Goal: Task Accomplishment & Management: Manage account settings

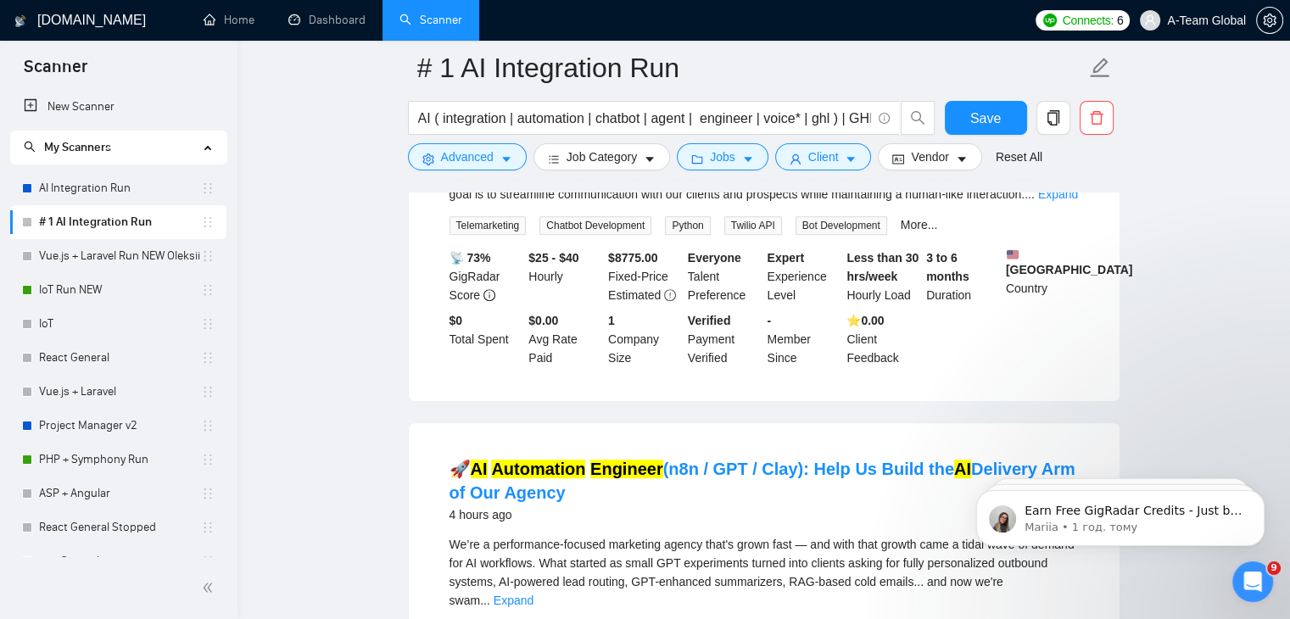
click at [109, 229] on link "# 1 AI Integration Run" at bounding box center [120, 222] width 162 height 34
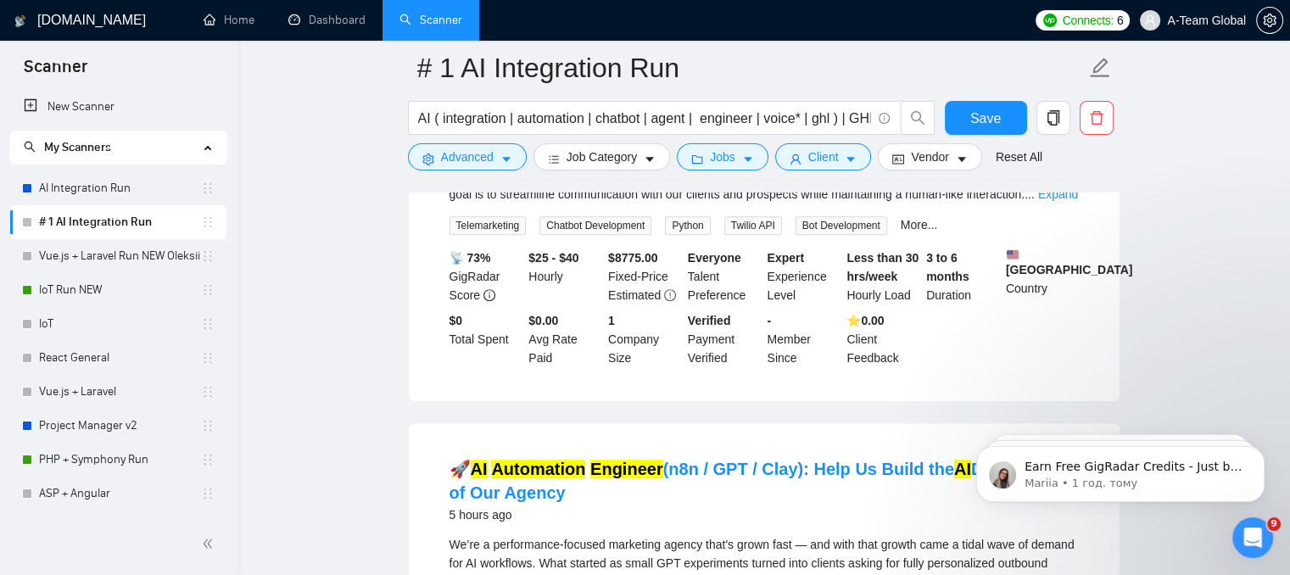
click at [109, 221] on link "# 1 AI Integration Run" at bounding box center [120, 222] width 162 height 34
click at [85, 193] on link "AI Integration Run" at bounding box center [120, 188] width 162 height 34
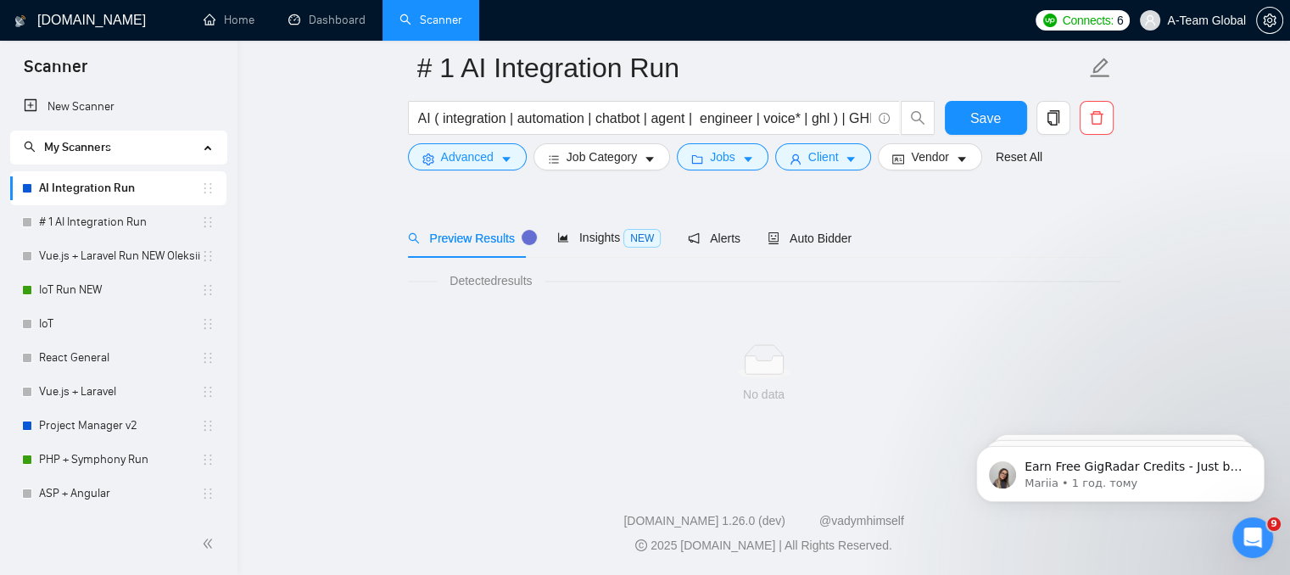
scroll to position [44, 0]
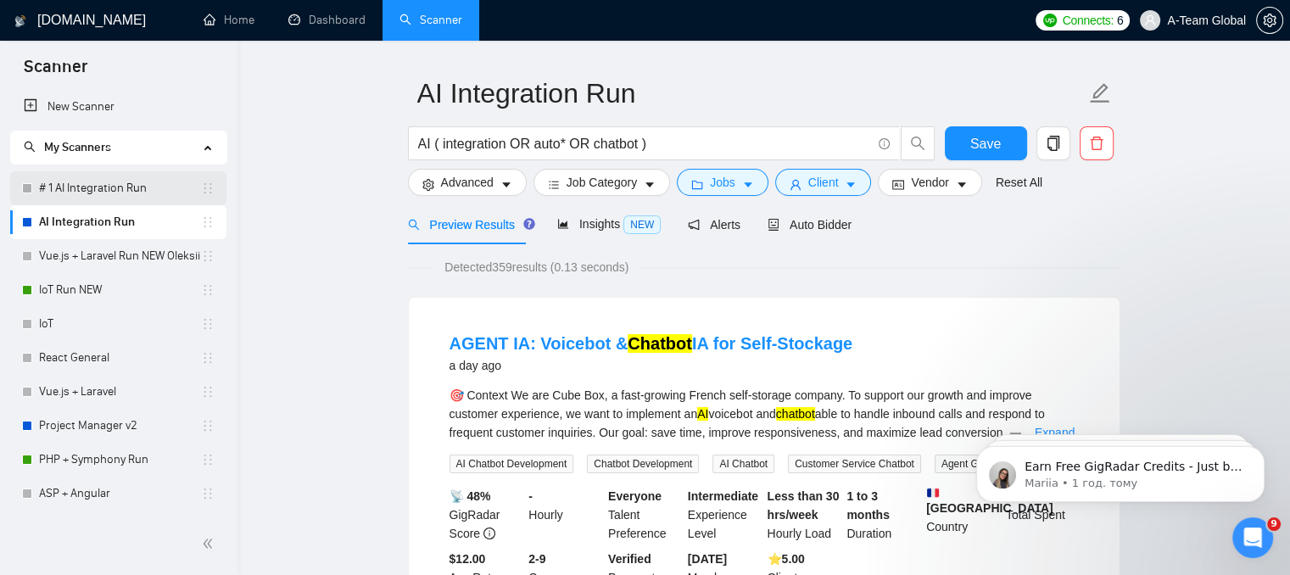
click at [121, 186] on link "# 1 AI Integration Run" at bounding box center [120, 188] width 162 height 34
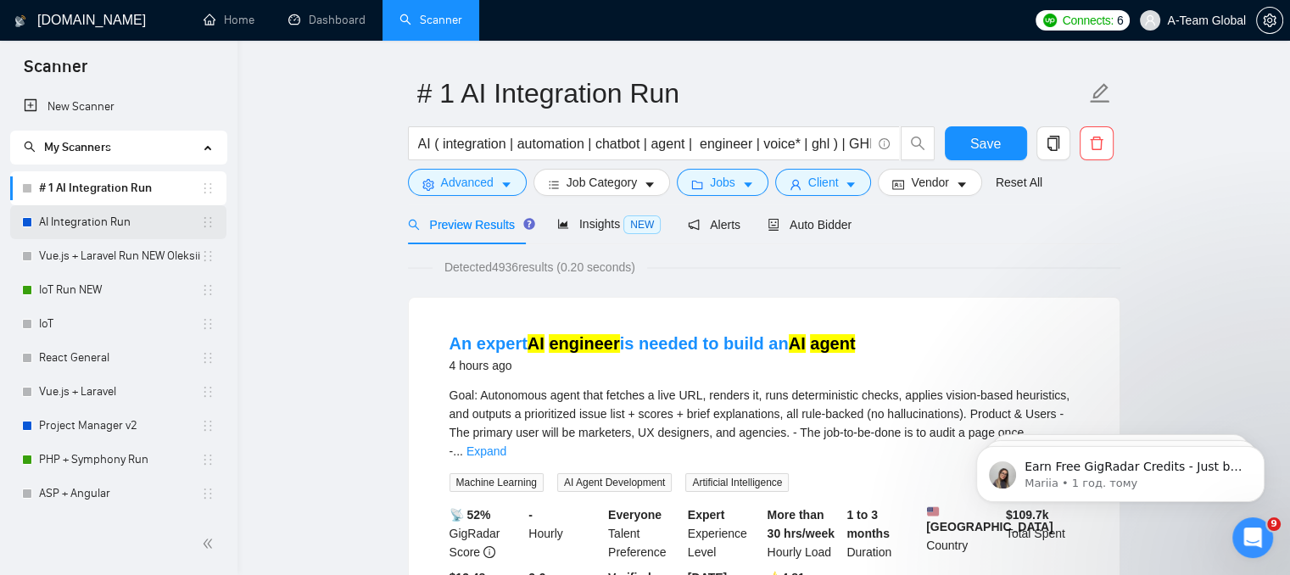
click at [66, 219] on link "AI Integration Run" at bounding box center [120, 222] width 162 height 34
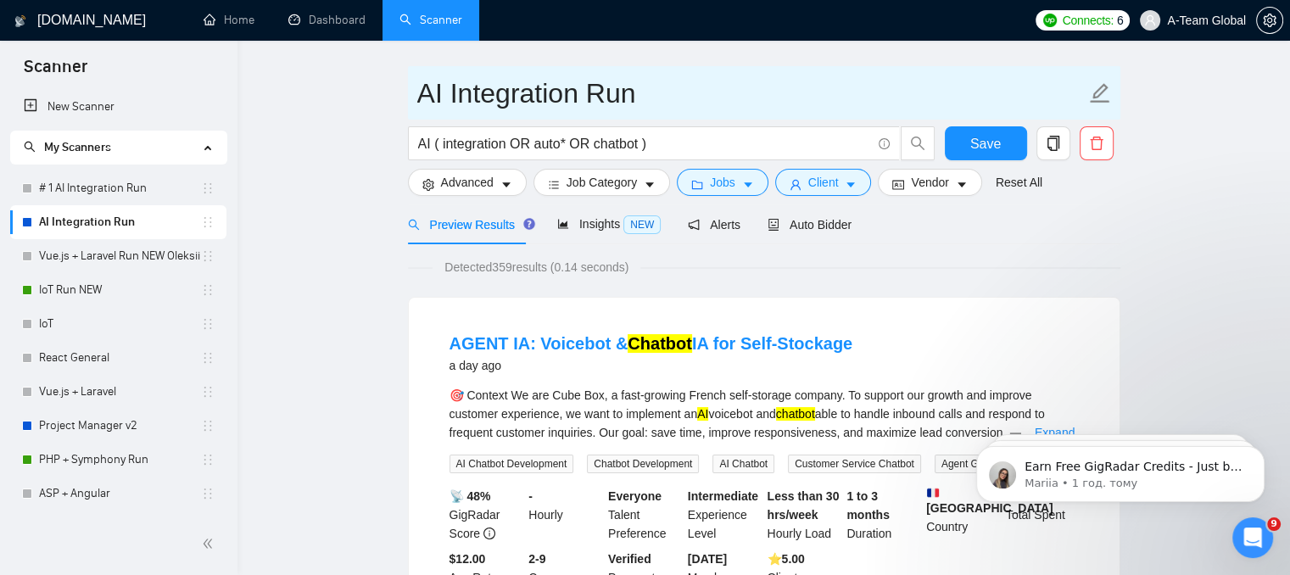
click at [1099, 102] on icon "edit" at bounding box center [1100, 93] width 20 height 20
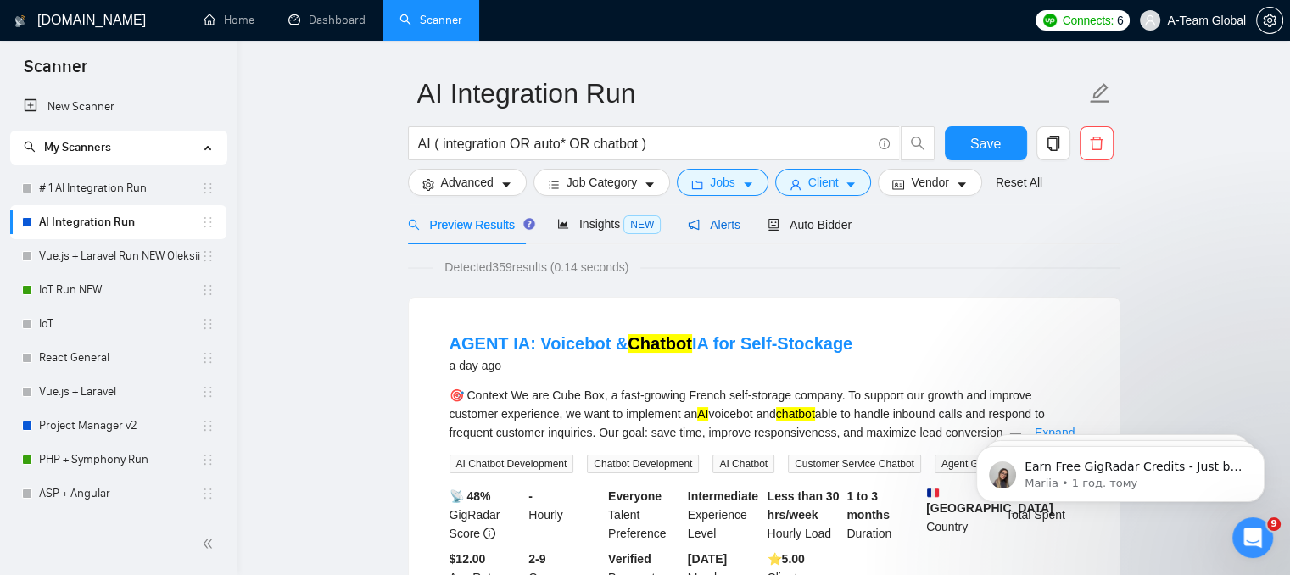
click at [704, 226] on span "Alerts" at bounding box center [714, 225] width 53 height 14
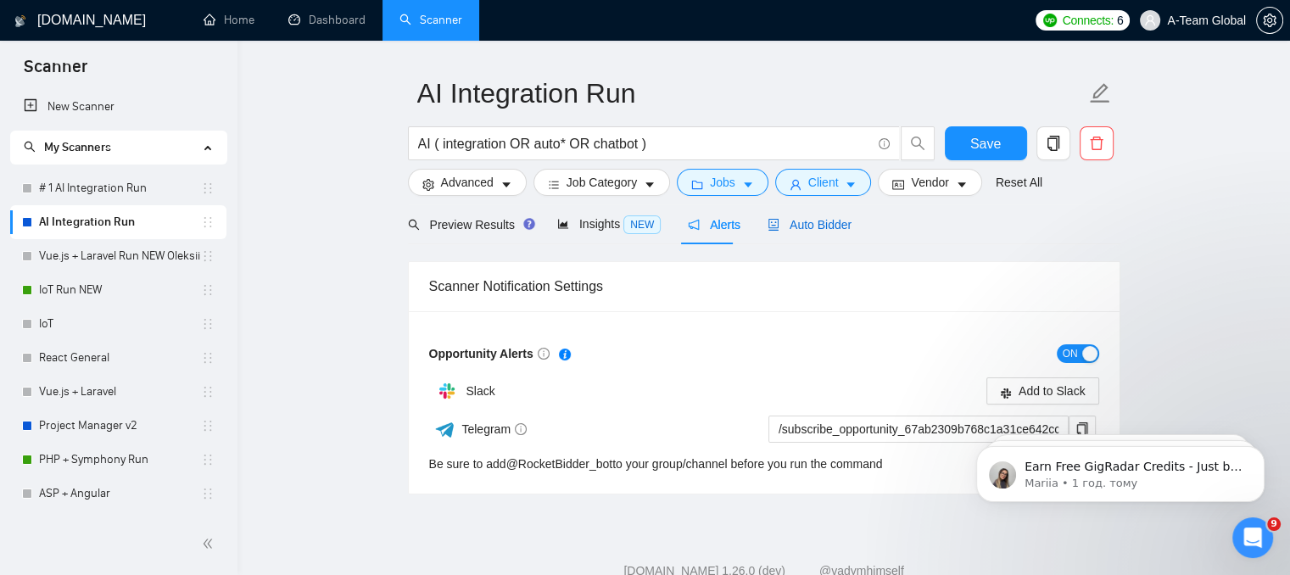
click at [810, 225] on span "Auto Bidder" at bounding box center [810, 225] width 84 height 14
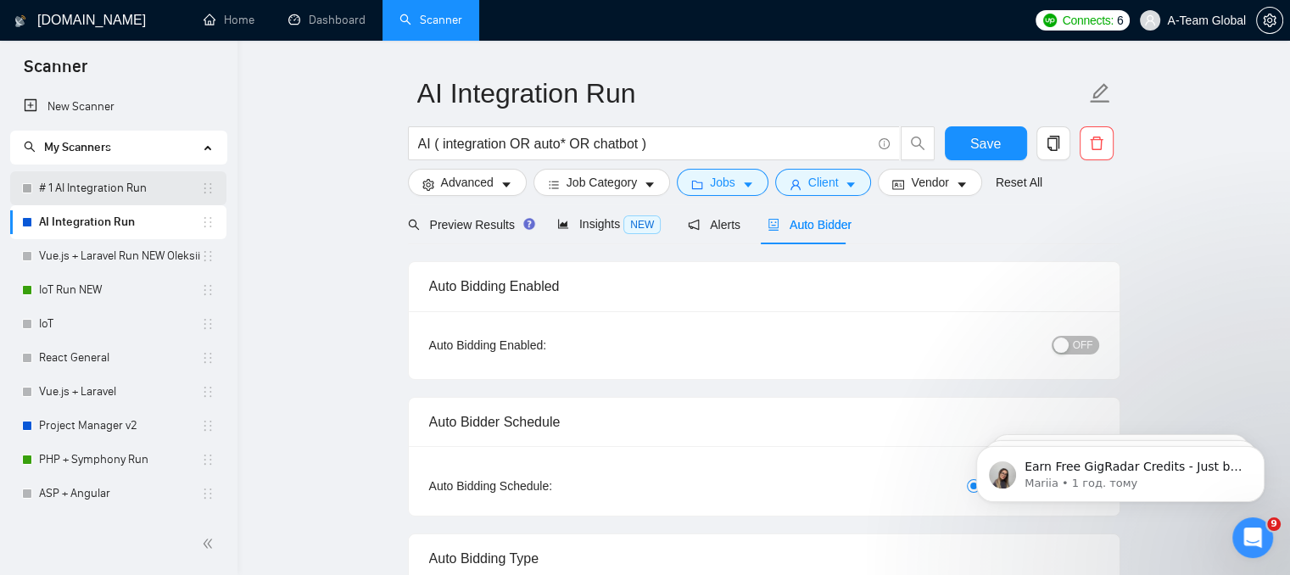
checkbox input "true"
click at [120, 187] on link "# 1 AI Integration Run" at bounding box center [120, 188] width 162 height 34
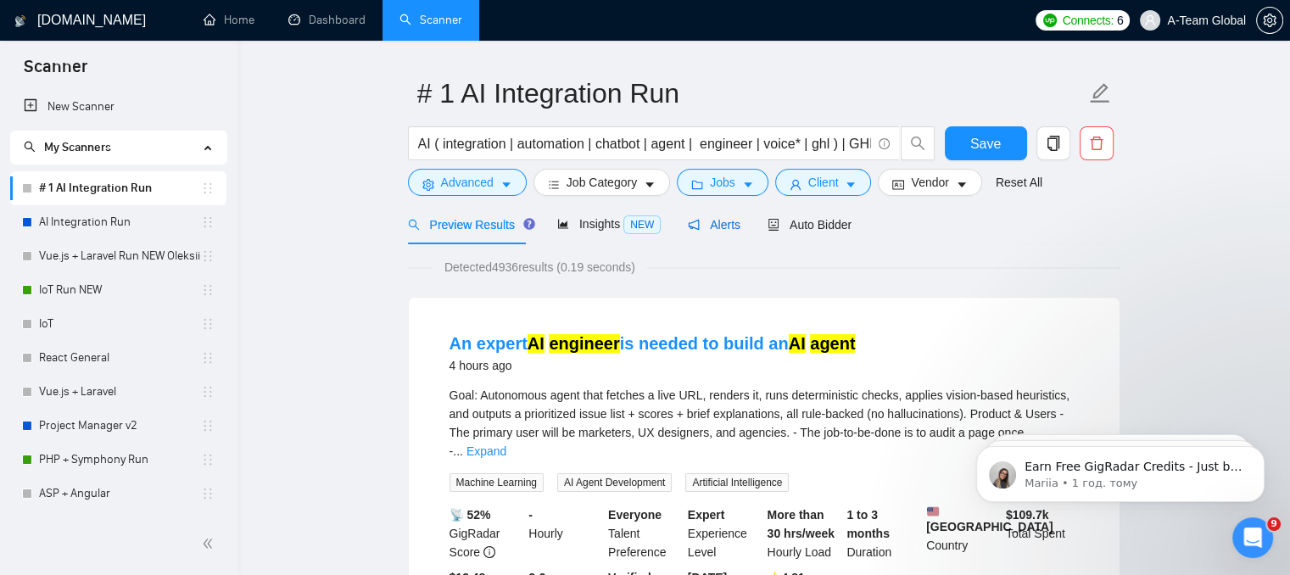
click at [712, 225] on span "Alerts" at bounding box center [714, 225] width 53 height 14
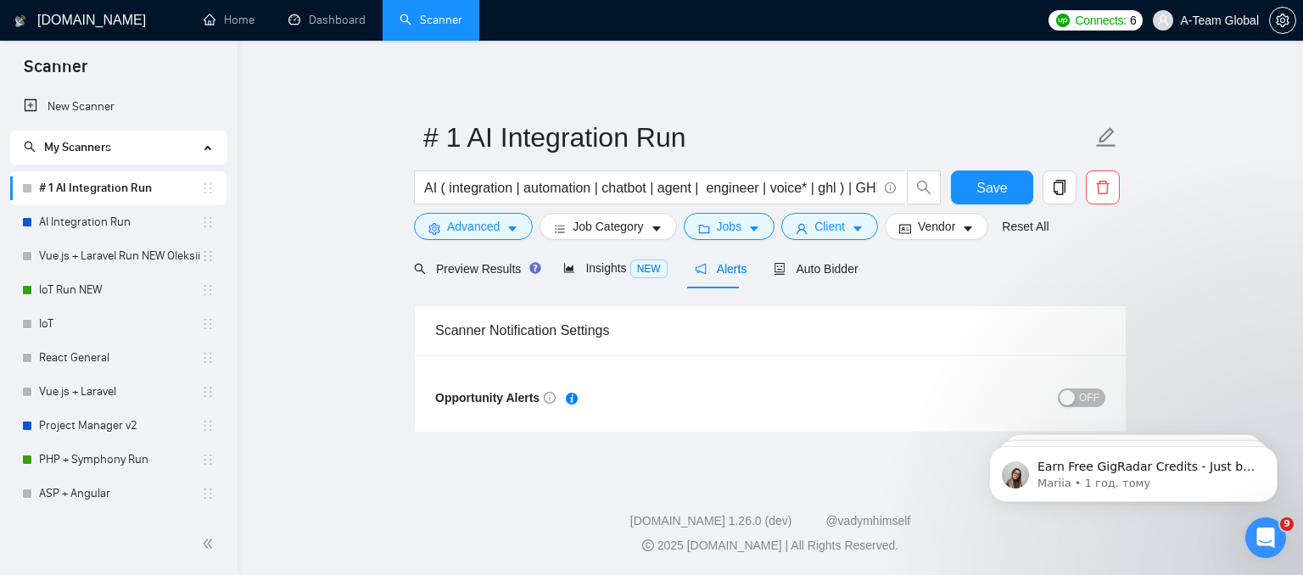
click at [723, 271] on span "Alerts" at bounding box center [721, 269] width 53 height 14
click at [818, 279] on div "Auto Bidder" at bounding box center [815, 268] width 84 height 40
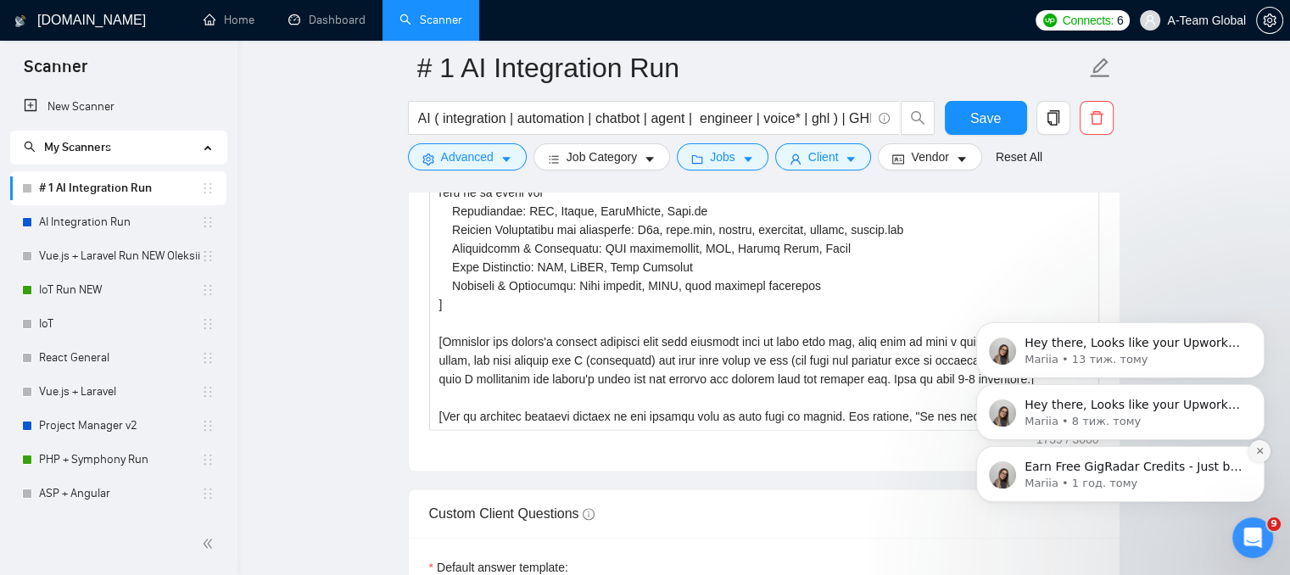
click at [1262, 456] on button "Dismiss notification" at bounding box center [1259, 451] width 22 height 22
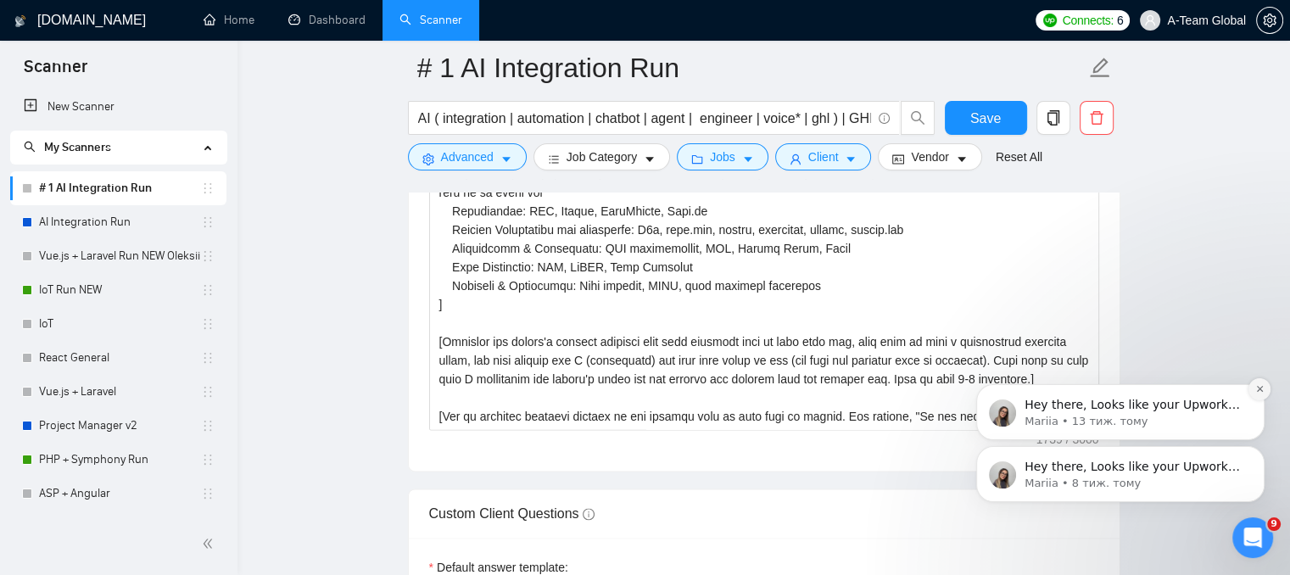
click at [1261, 388] on icon "Dismiss notification" at bounding box center [1259, 388] width 9 height 9
click at [1258, 456] on button "Dismiss notification" at bounding box center [1259, 451] width 22 height 22
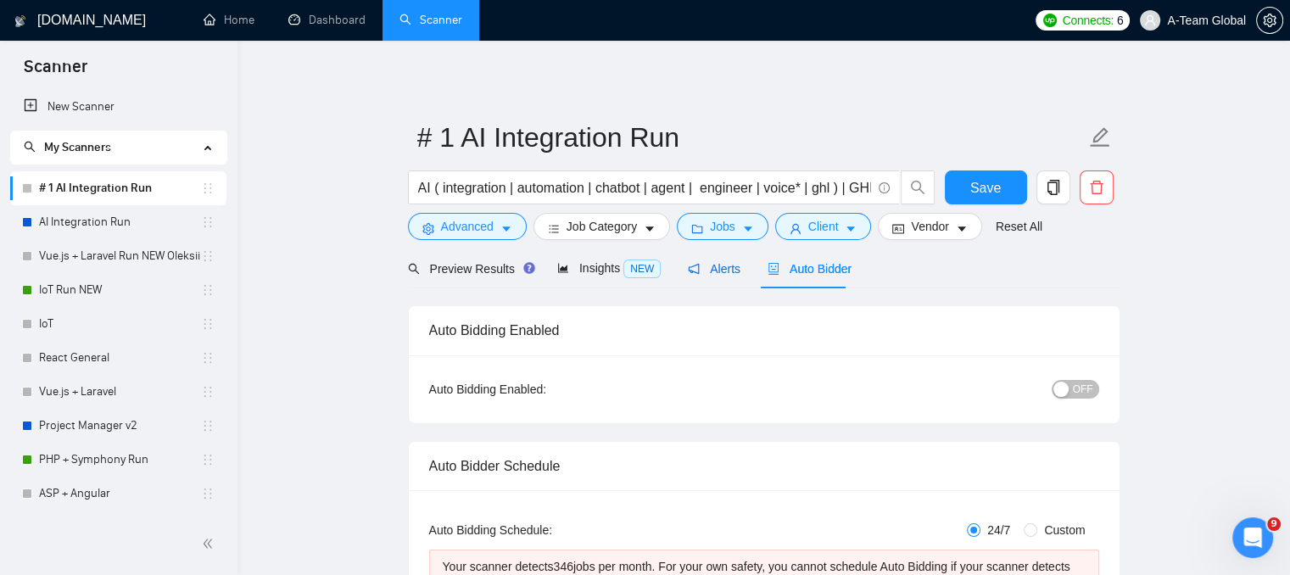
click at [724, 265] on span "Alerts" at bounding box center [714, 269] width 53 height 14
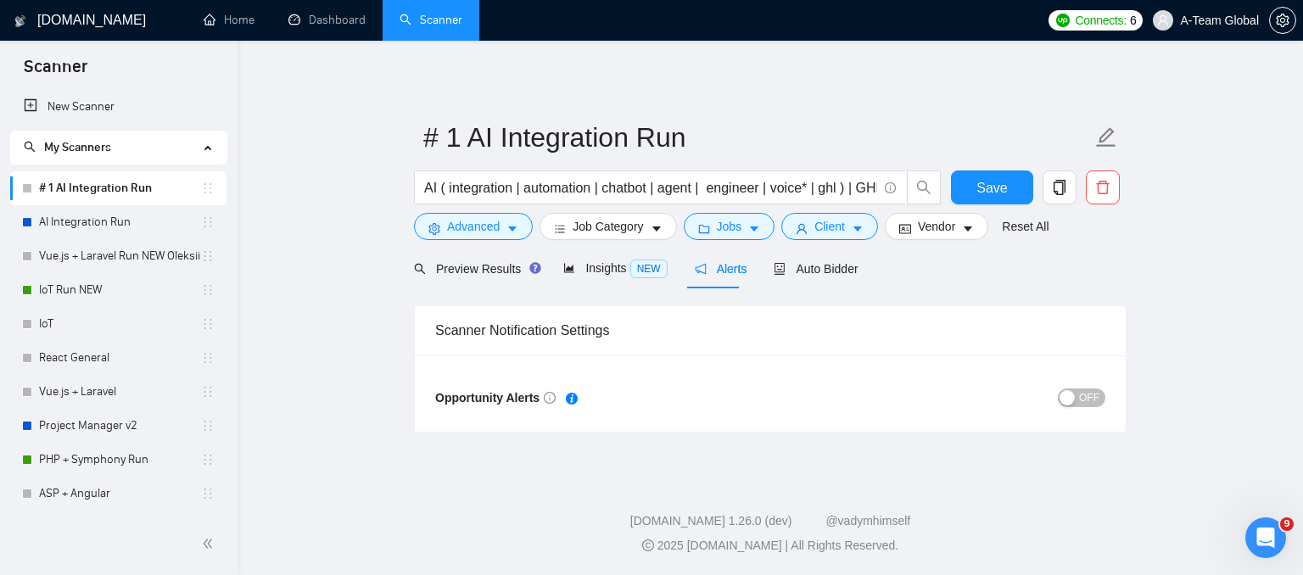
click at [1088, 404] on span "OFF" at bounding box center [1089, 397] width 20 height 19
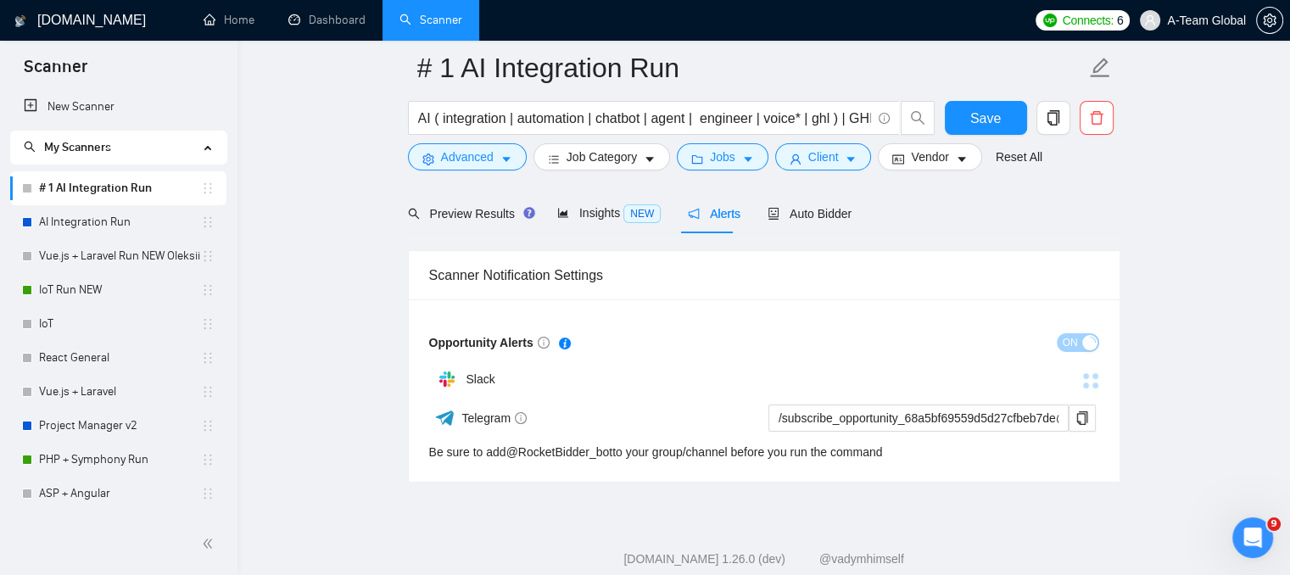
scroll to position [85, 0]
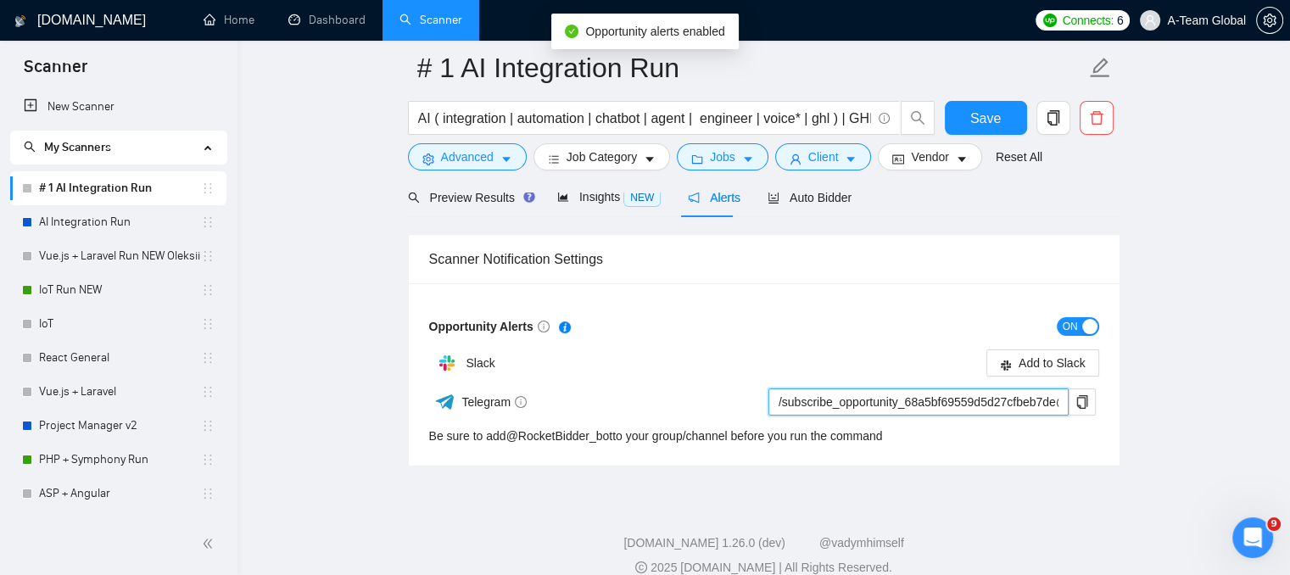
click at [807, 398] on input "/subscribe_opportunity_68a5bf69559d5d27cfbeb7de@RocketBidder_bot" at bounding box center [918, 401] width 300 height 27
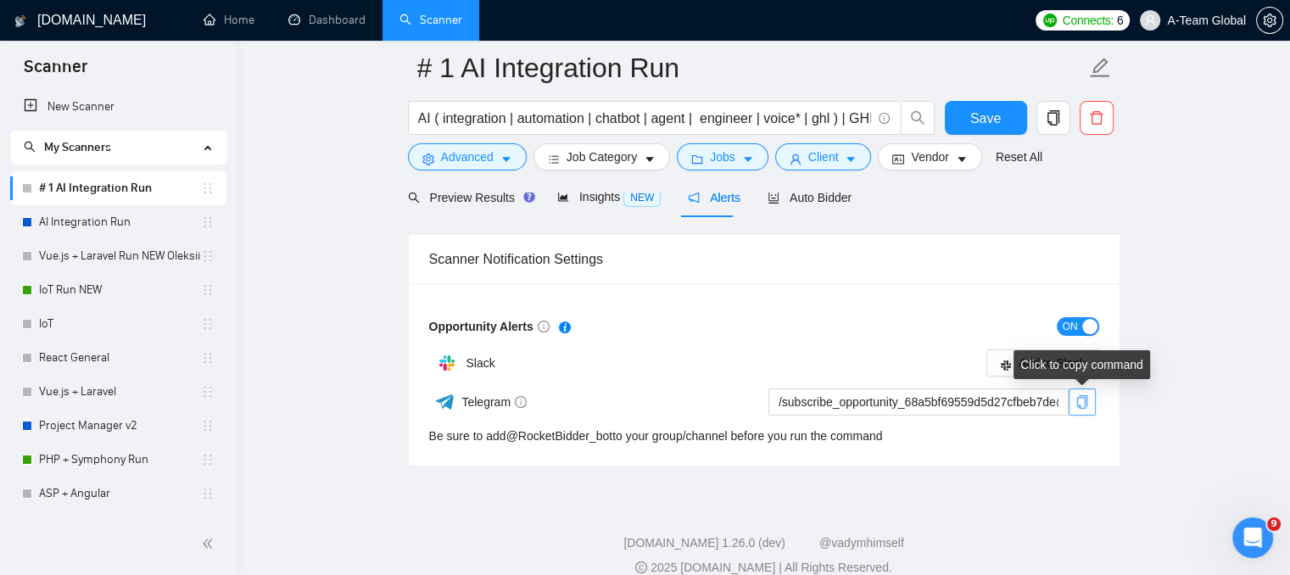
click at [1075, 406] on icon "copy" at bounding box center [1082, 402] width 14 height 14
click at [1170, 290] on main "# 1 AI Integration Run AI ( integration | automation | chatbot | agent | engine…" at bounding box center [764, 224] width 998 height 483
click at [796, 200] on span "Auto Bidder" at bounding box center [810, 198] width 84 height 14
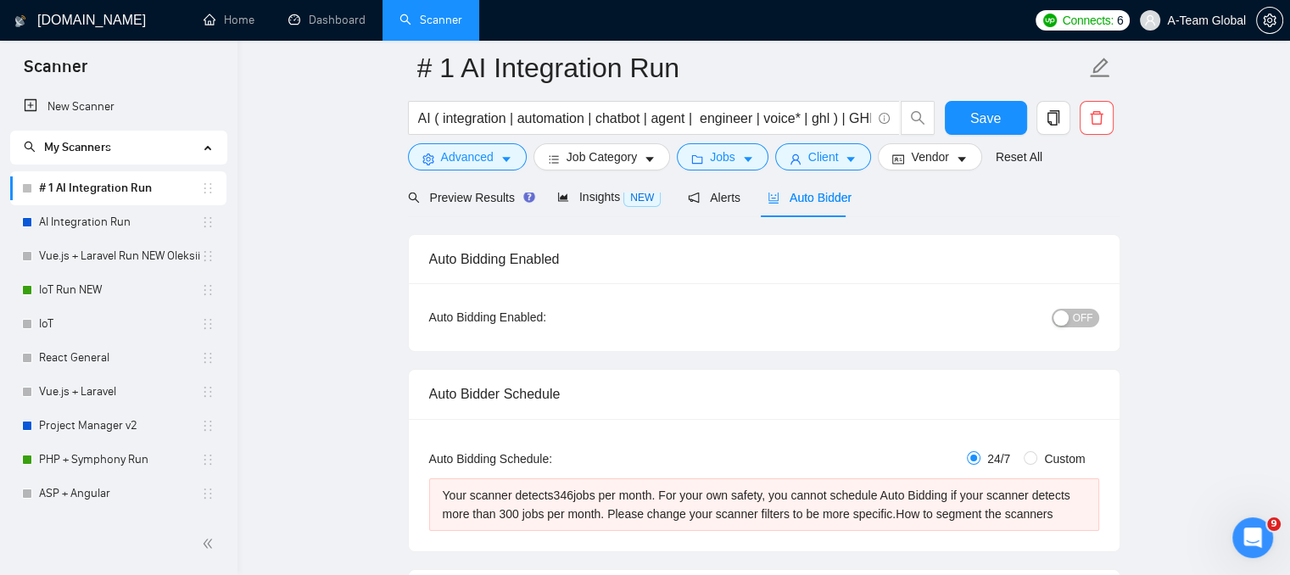
click at [1069, 318] on div "button" at bounding box center [1060, 317] width 15 height 15
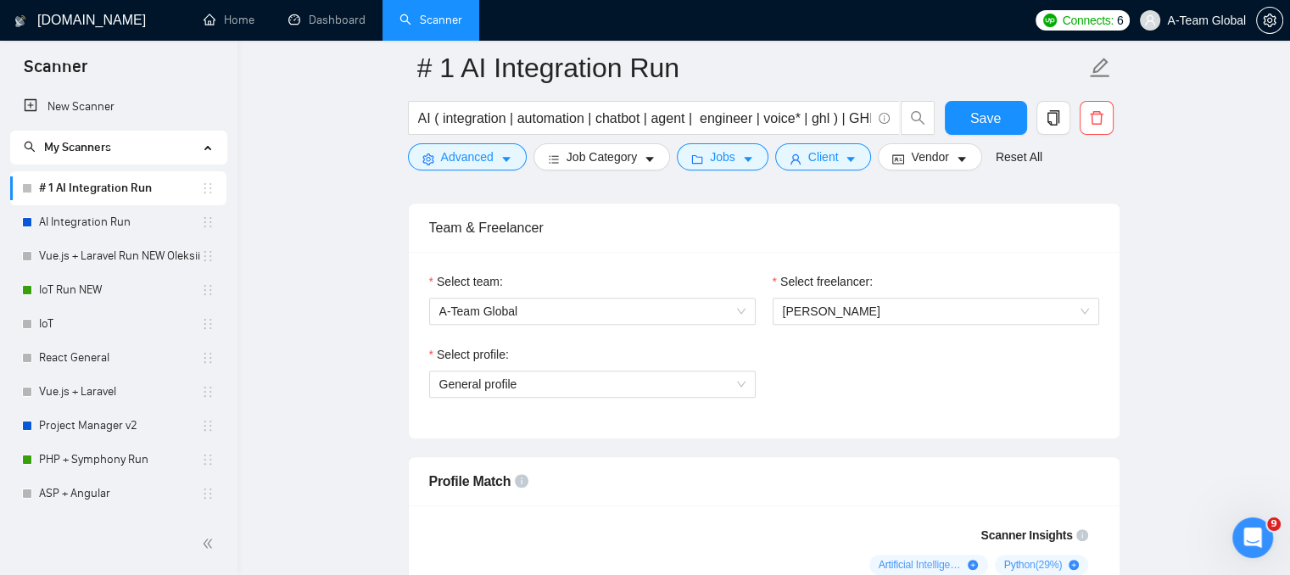
scroll to position [933, 0]
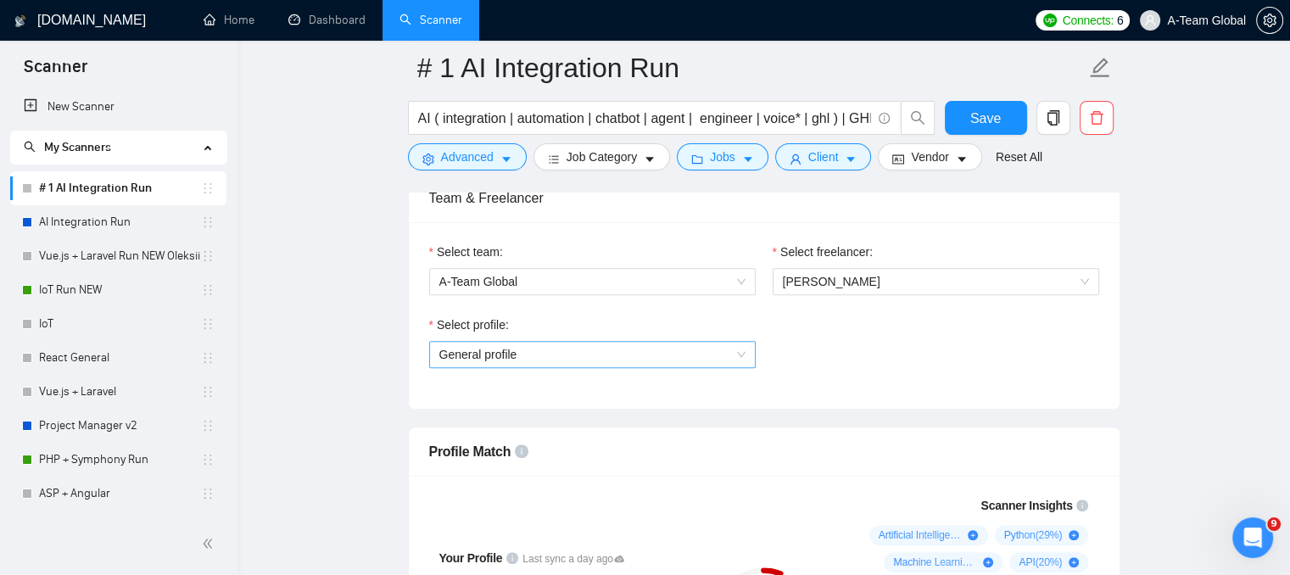
click at [583, 362] on span "General profile" at bounding box center [592, 354] width 306 height 25
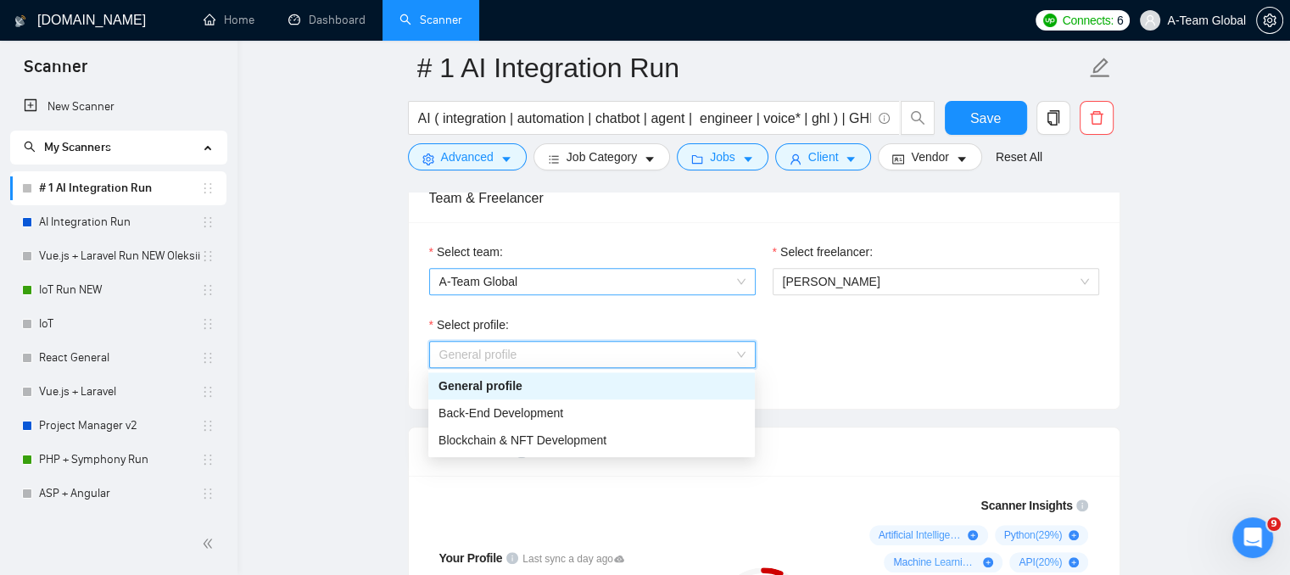
click at [494, 269] on span "A-Team Global" at bounding box center [592, 281] width 306 height 25
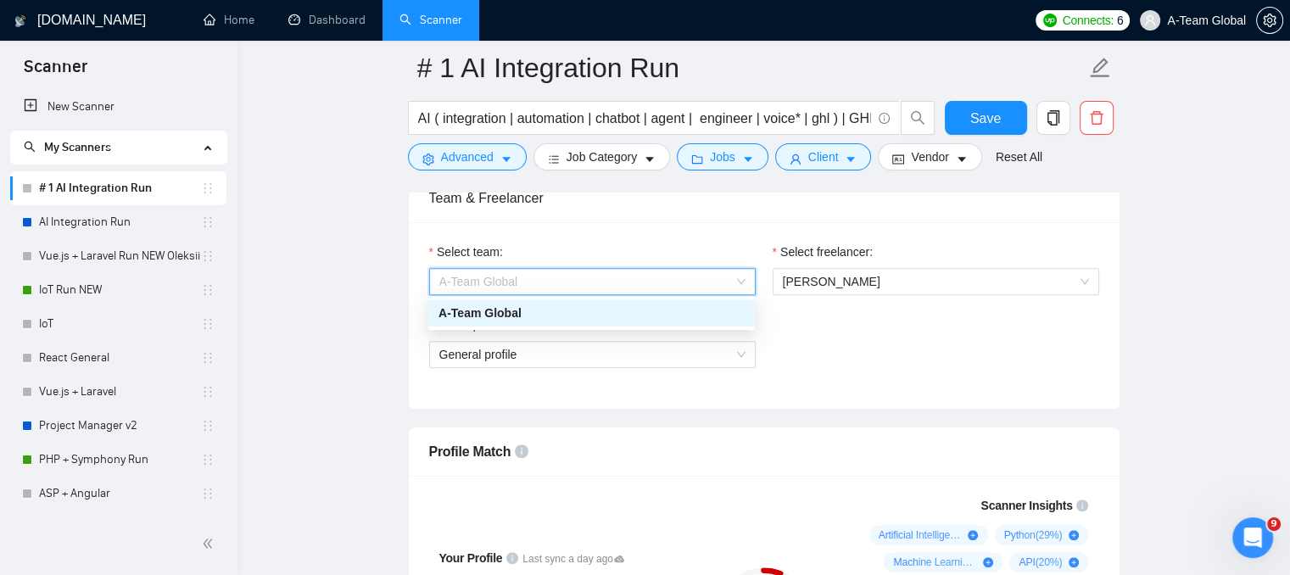
click at [494, 269] on span "A-Team Global" at bounding box center [592, 281] width 306 height 25
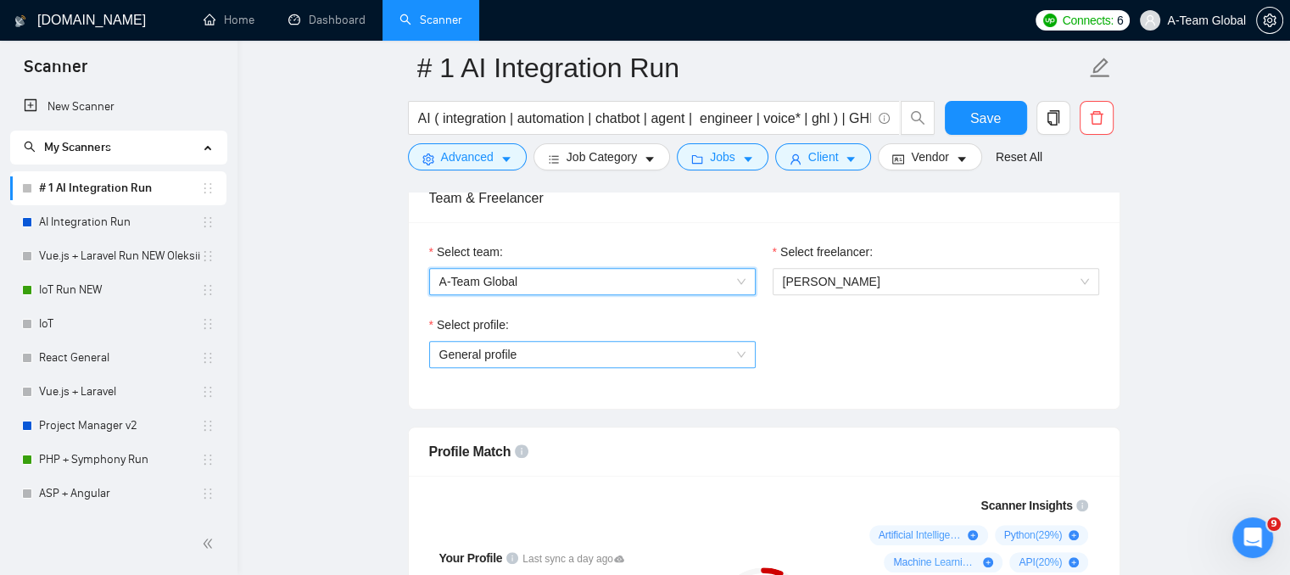
click at [484, 351] on span "General profile" at bounding box center [592, 354] width 306 height 25
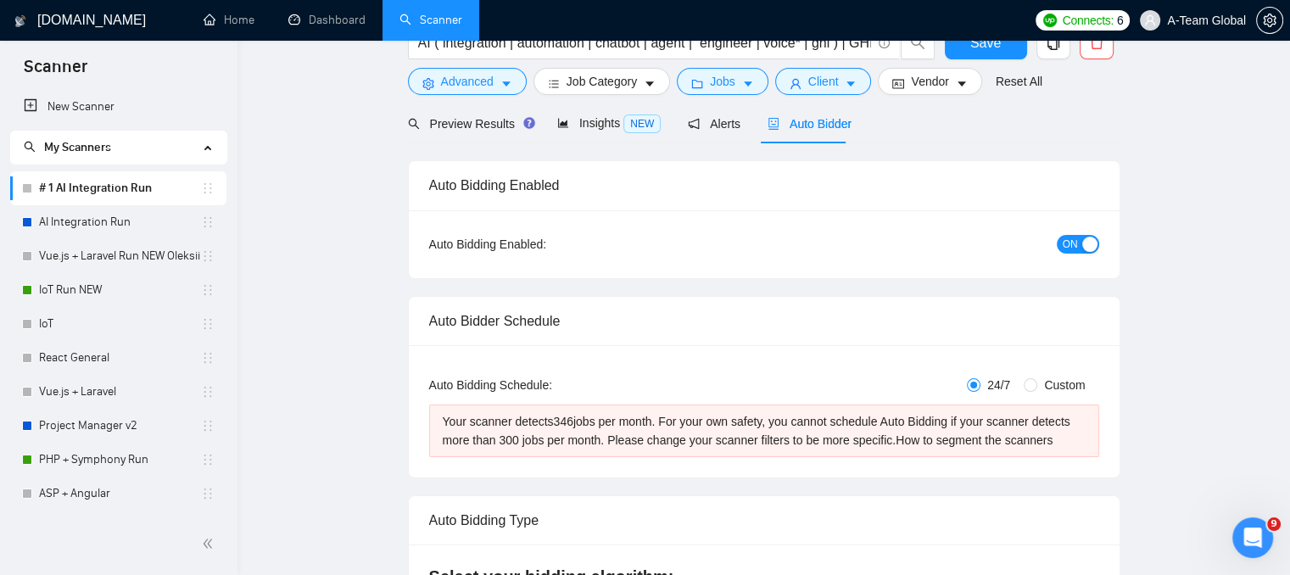
scroll to position [0, 0]
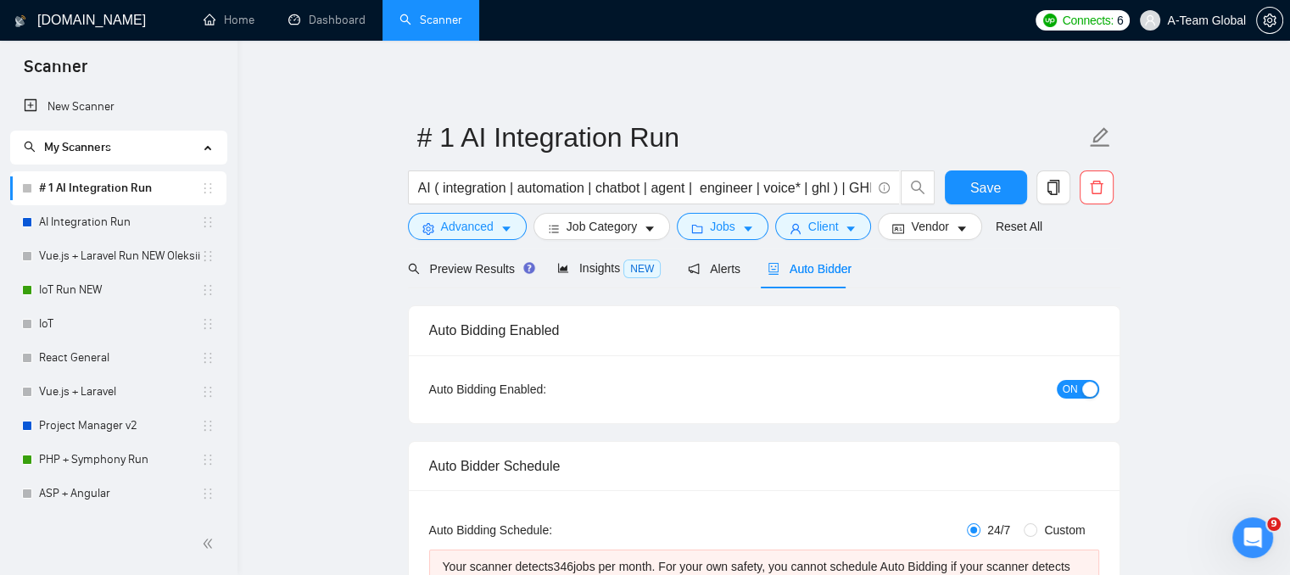
click at [1082, 392] on div "button" at bounding box center [1089, 389] width 15 height 15
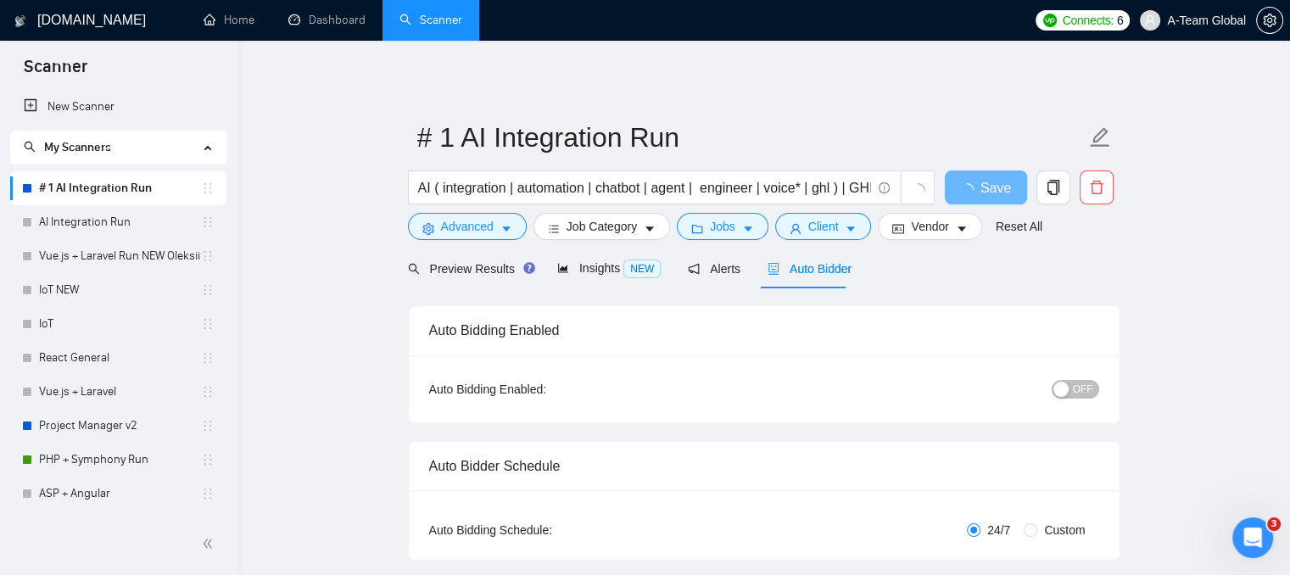
click at [1082, 382] on span "OFF" at bounding box center [1083, 389] width 20 height 19
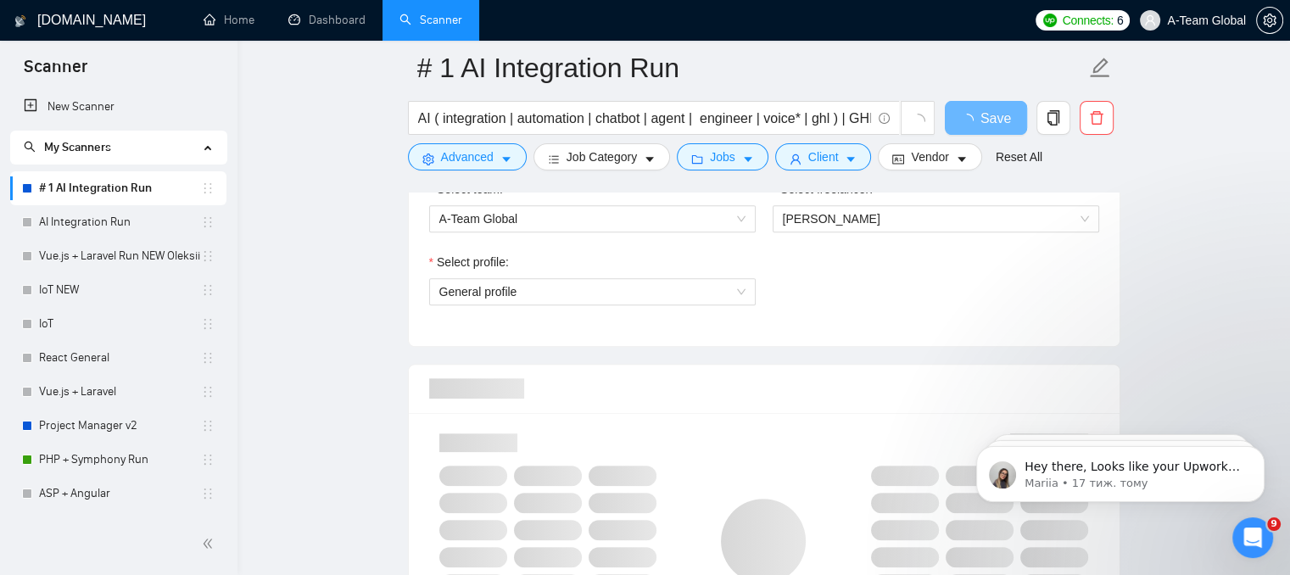
scroll to position [848, 0]
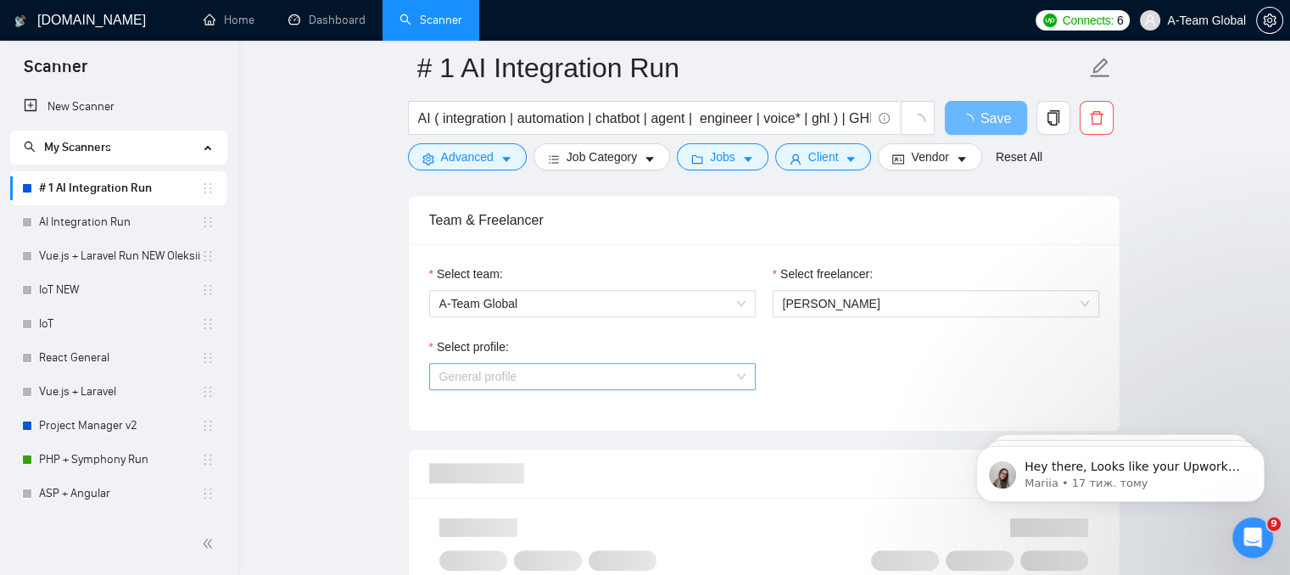
click at [692, 386] on span "General profile" at bounding box center [592, 376] width 306 height 25
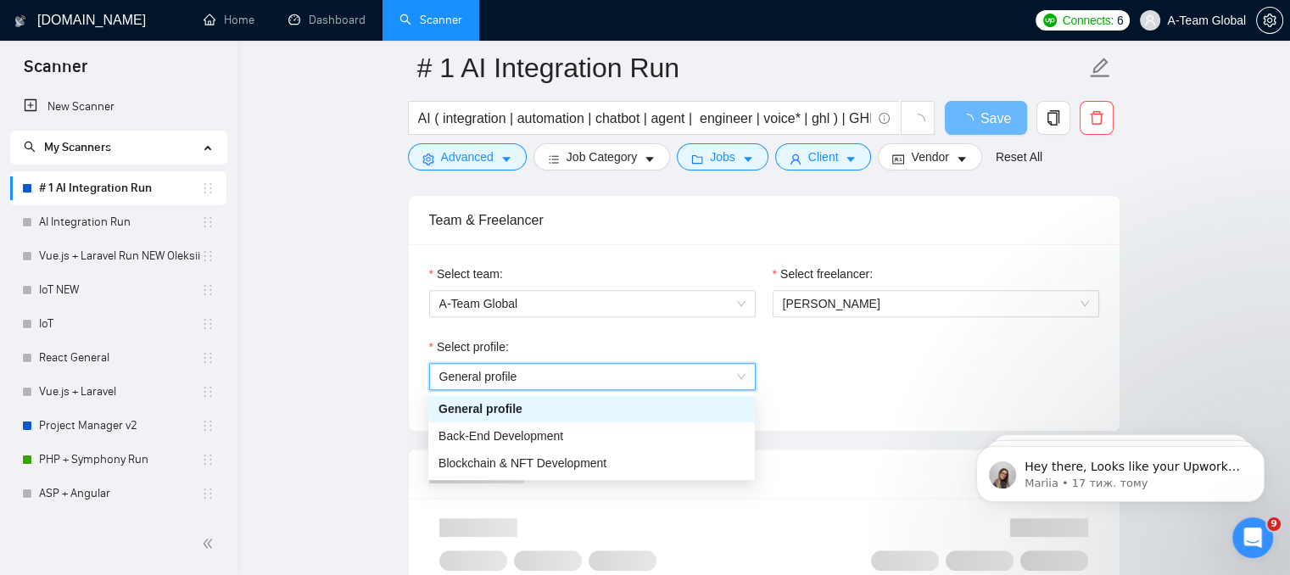
click at [695, 377] on span "General profile" at bounding box center [592, 376] width 306 height 25
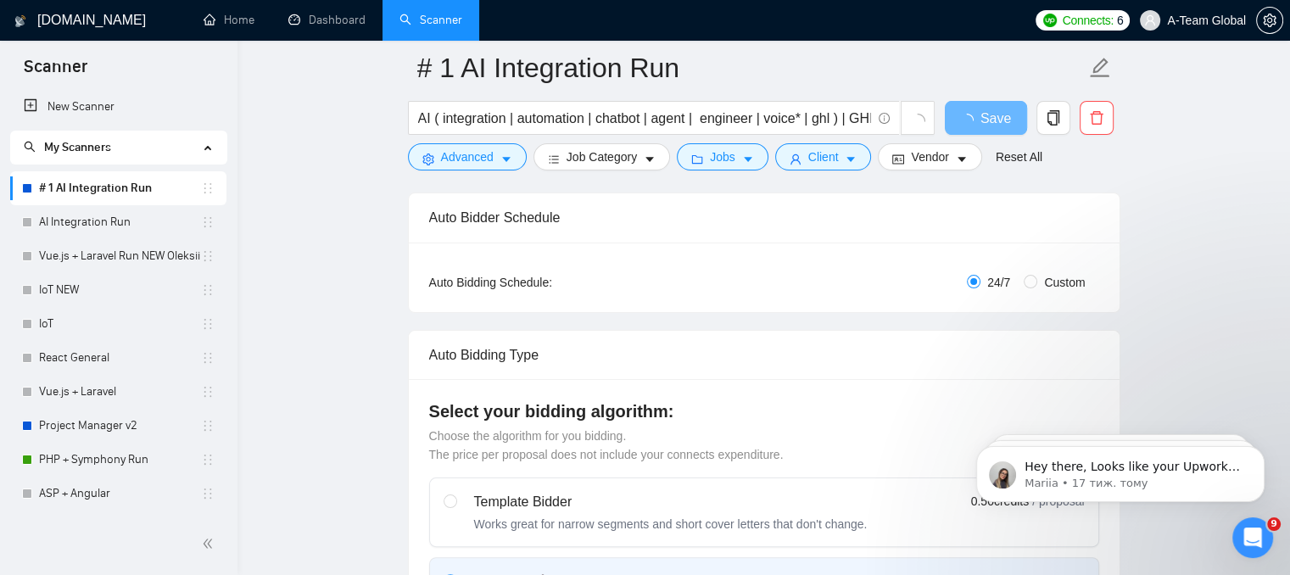
scroll to position [170, 0]
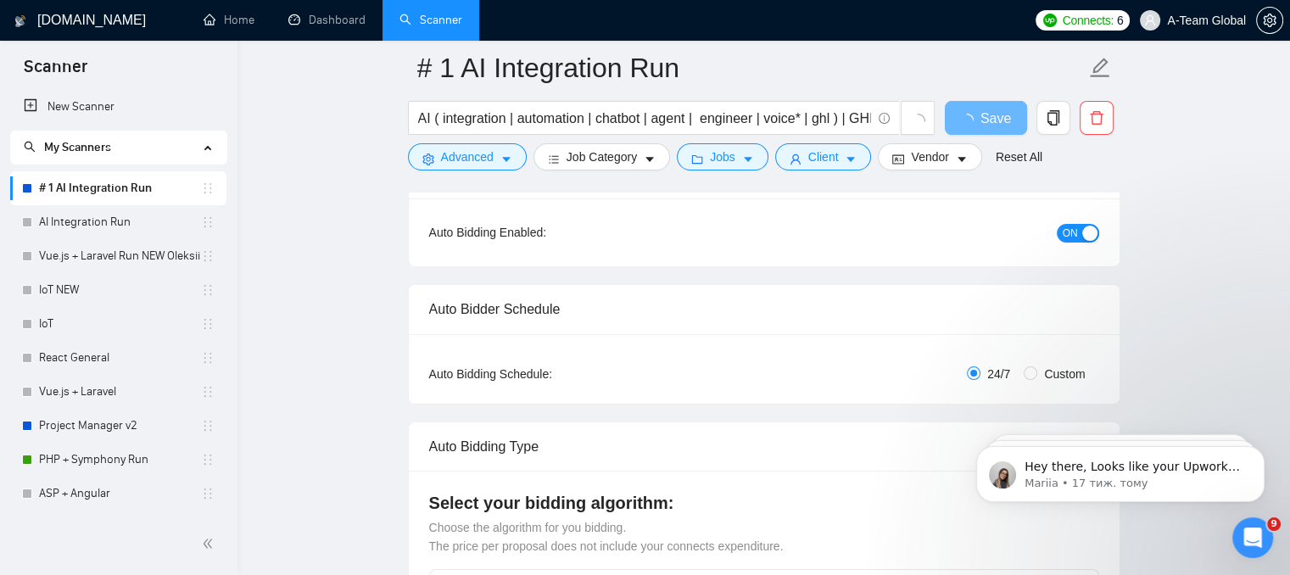
click at [1080, 231] on button "ON" at bounding box center [1078, 233] width 42 height 19
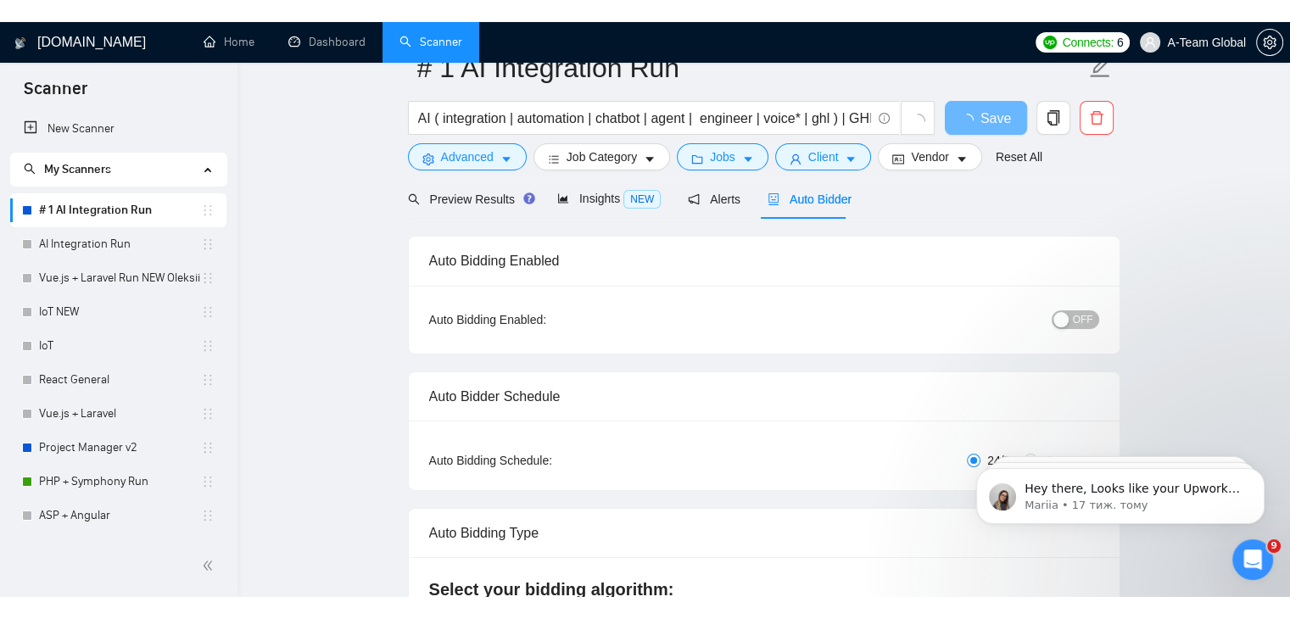
scroll to position [0, 0]
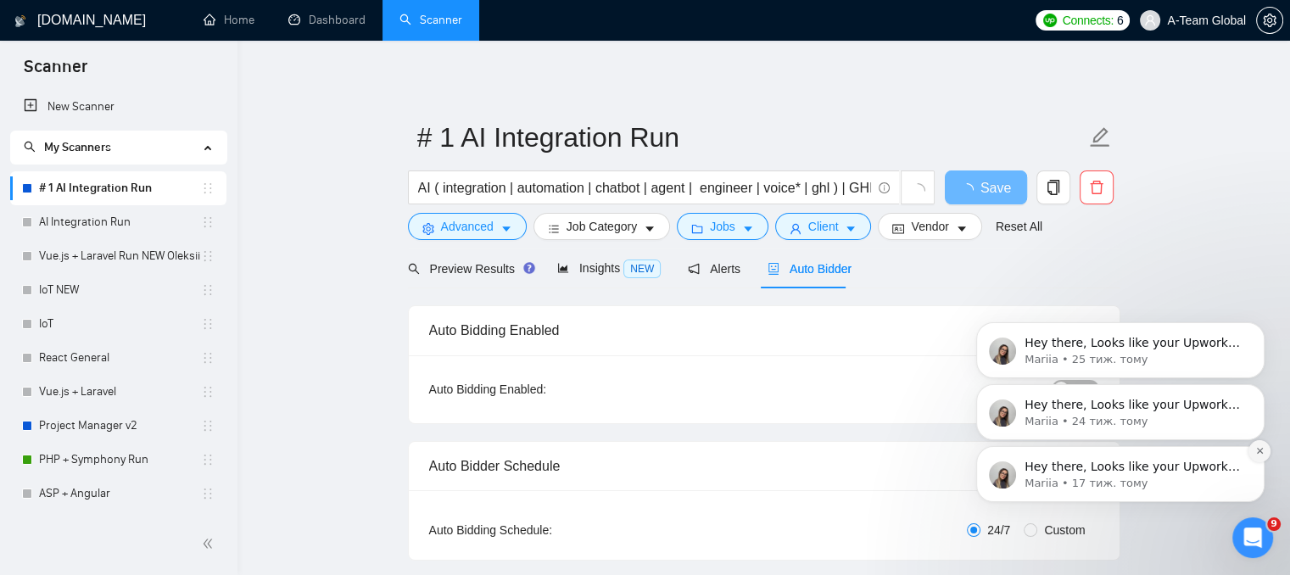
click at [1261, 449] on icon "Dismiss notification" at bounding box center [1259, 451] width 6 height 6
click at [1255, 393] on icon "Dismiss notification" at bounding box center [1259, 388] width 9 height 9
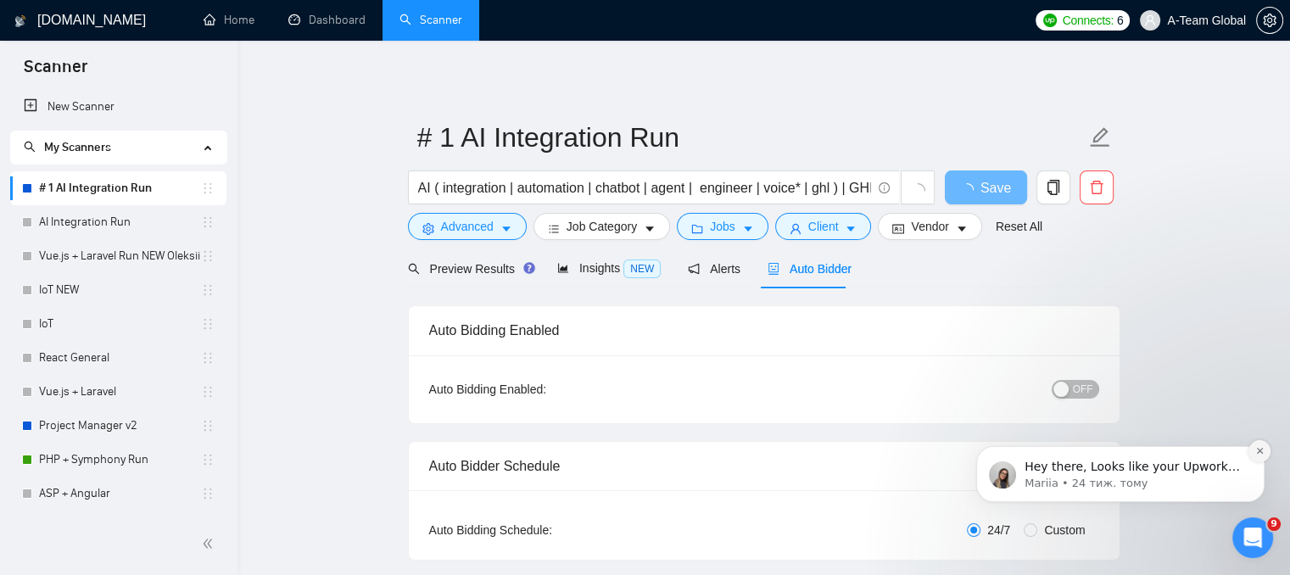
click at [1255, 454] on icon "Dismiss notification" at bounding box center [1259, 450] width 9 height 9
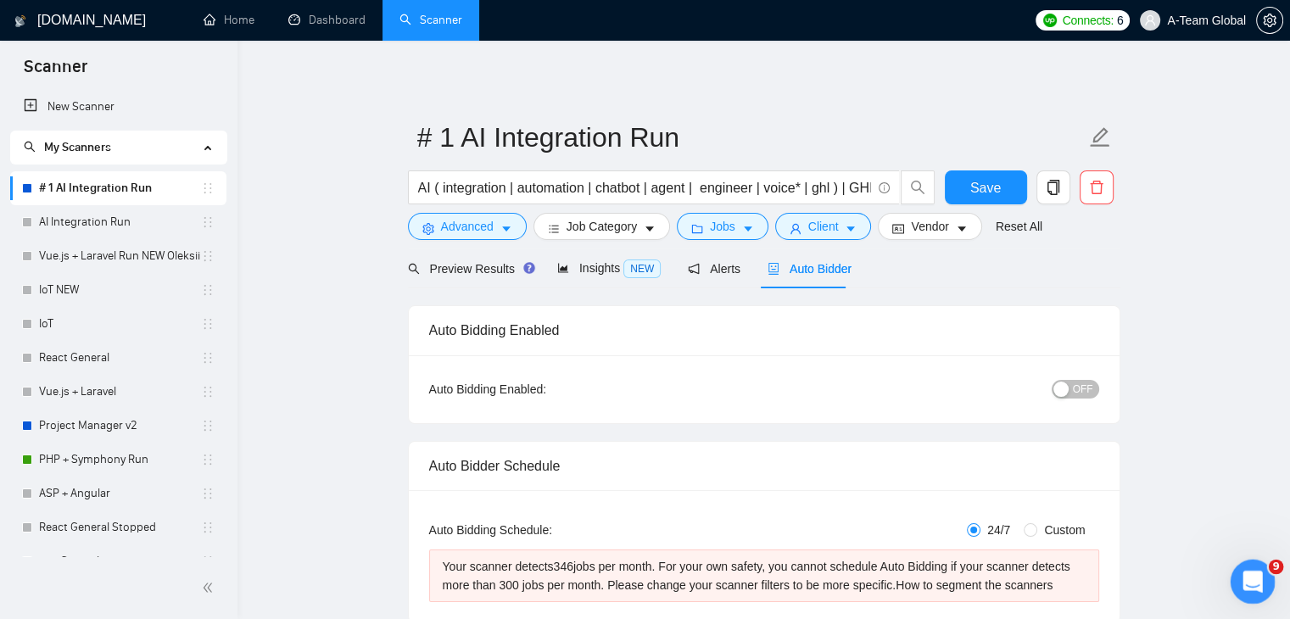
click at [1240, 574] on div "Відкрити програму для спілкування Intercom" at bounding box center [1250, 579] width 56 height 56
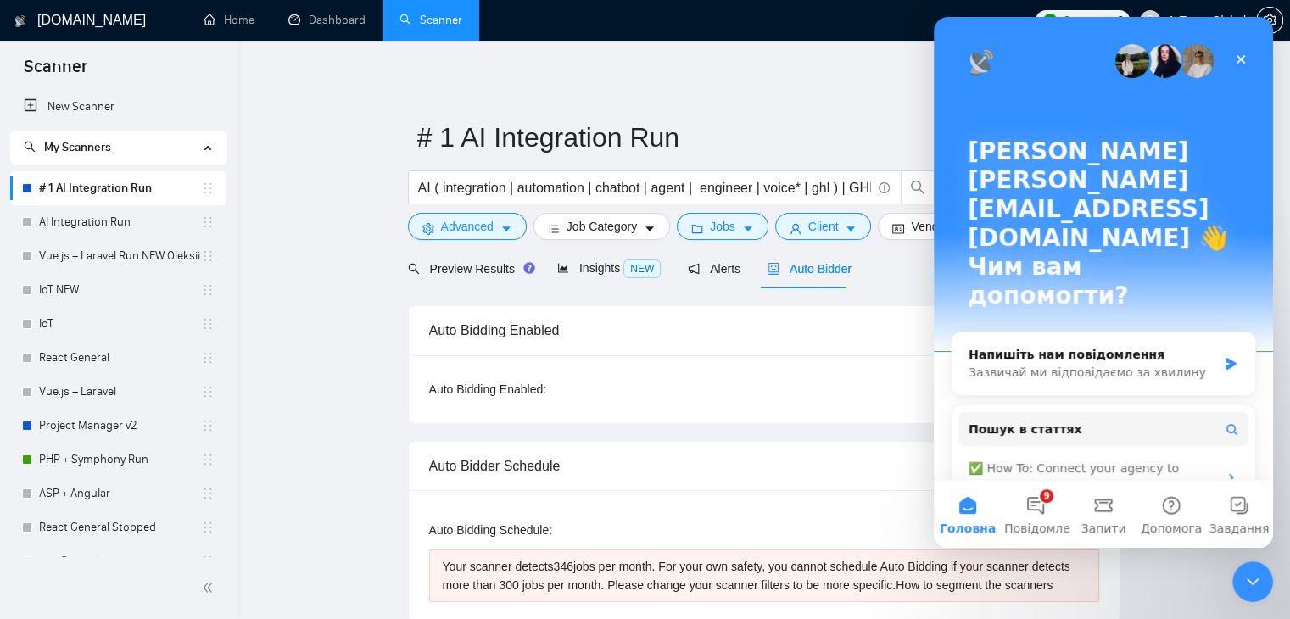
click at [1239, 59] on icon "Закрити" at bounding box center [1241, 59] width 9 height 9
